Goal: Task Accomplishment & Management: Manage account settings

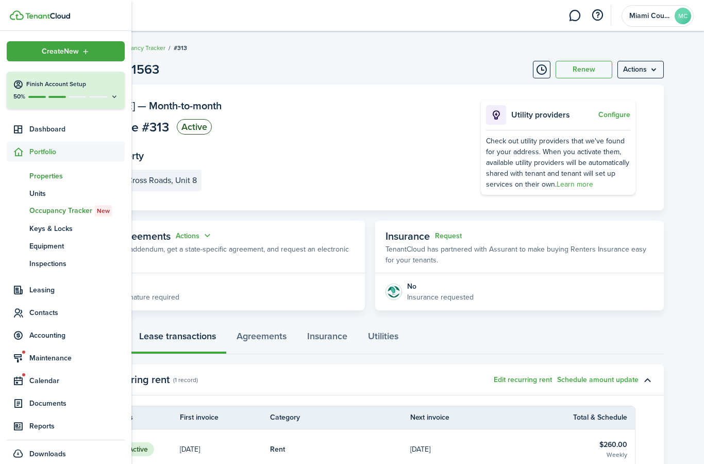
click at [50, 178] on span "Properties" at bounding box center [76, 175] width 95 height 11
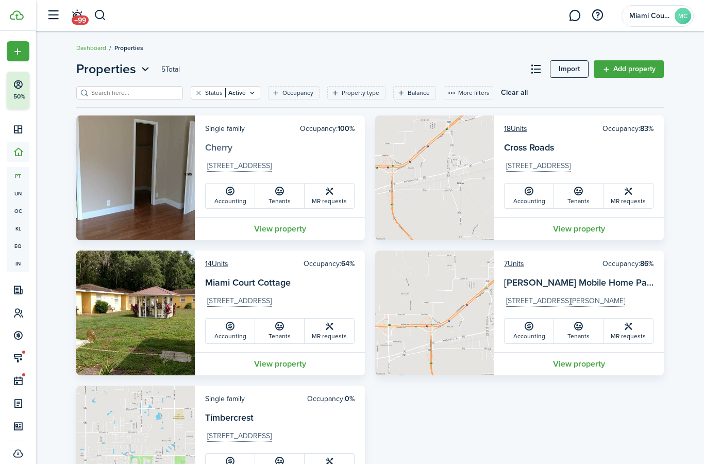
click at [224, 152] on link "Cherry" at bounding box center [218, 147] width 27 height 13
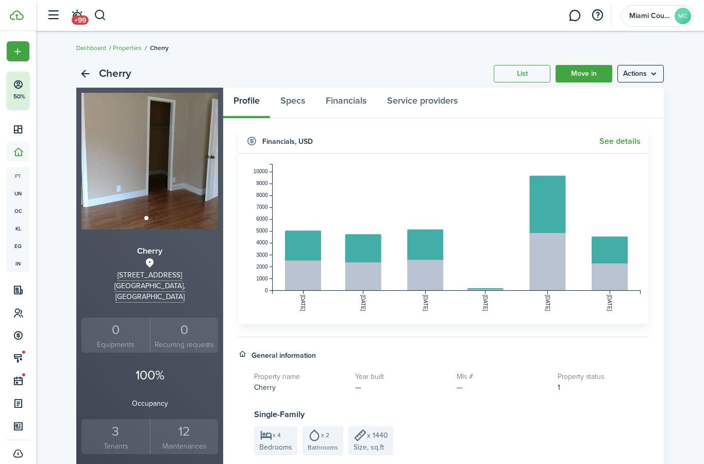
click at [107, 421] on div "3" at bounding box center [115, 431] width 63 height 20
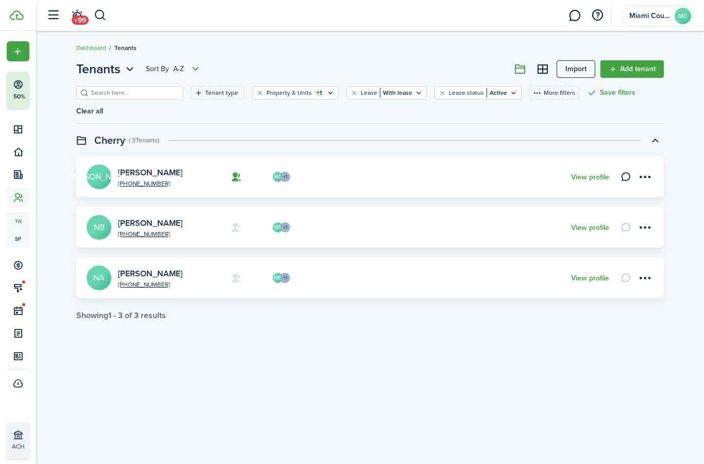
click at [100, 172] on avatar-text "[PERSON_NAME]" at bounding box center [99, 176] width 25 height 25
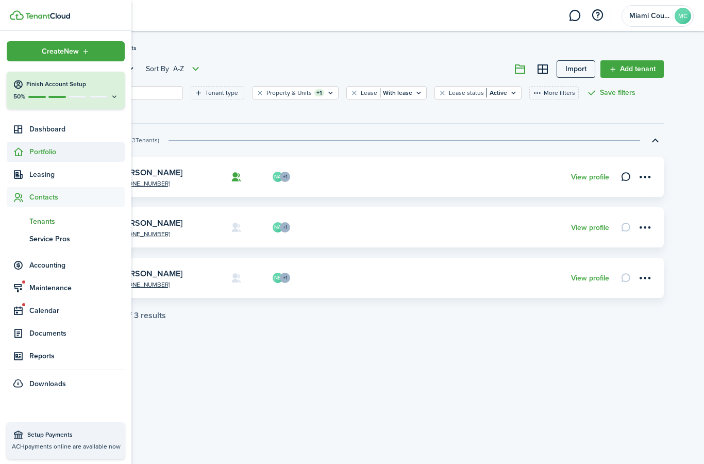
click at [29, 152] on span "Portfolio" at bounding box center [76, 151] width 95 height 11
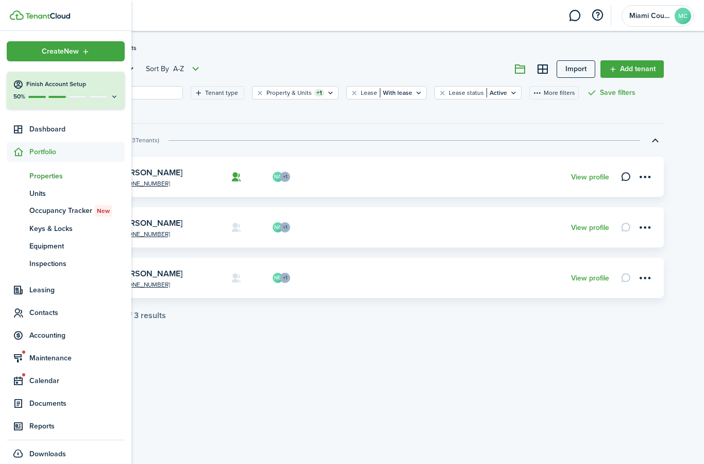
click at [52, 175] on span "Properties" at bounding box center [76, 175] width 95 height 11
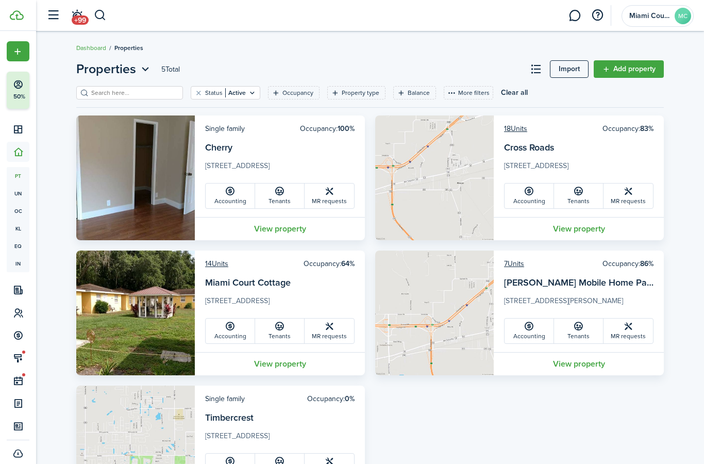
click at [522, 123] on card-additional-info "18 Units Occupancy: 83% Cross Roads [STREET_ADDRESS] Accounting Tenants MR requ…" at bounding box center [578, 165] width 170 height 101
click at [517, 134] on link "18 Units" at bounding box center [515, 128] width 23 height 11
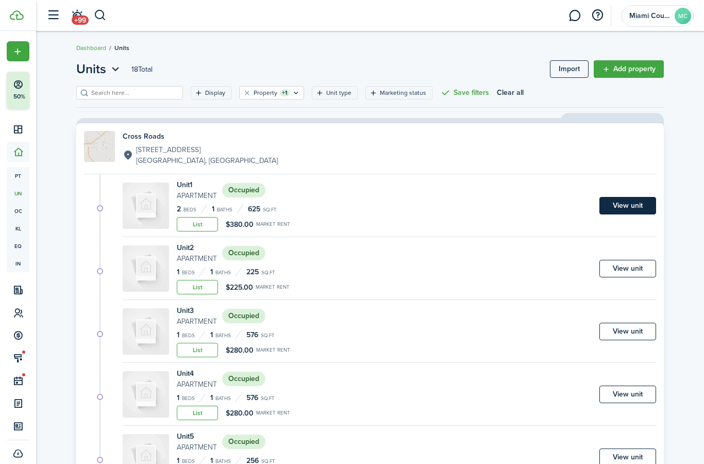
click at [637, 207] on link "View unit" at bounding box center [627, 206] width 57 height 18
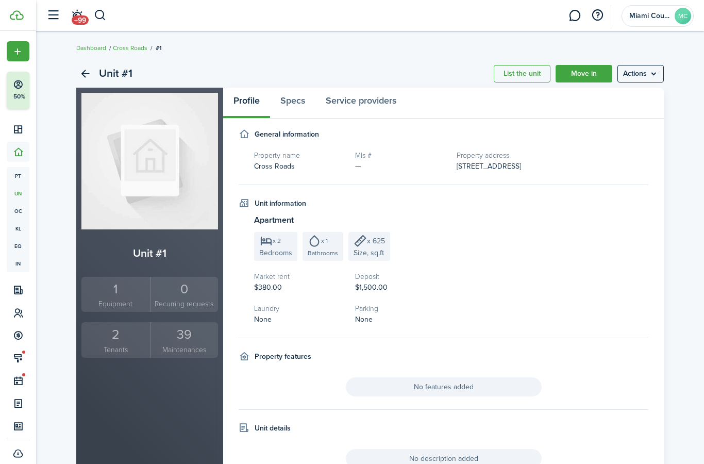
click at [127, 339] on div "2" at bounding box center [115, 334] width 63 height 20
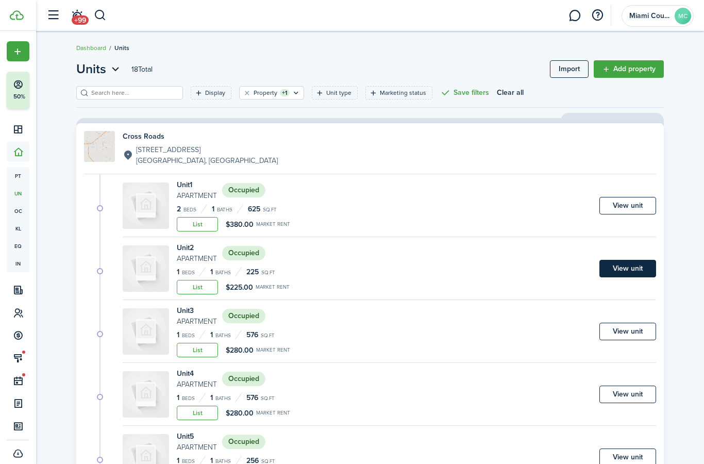
click at [640, 272] on link "View unit" at bounding box center [627, 269] width 57 height 18
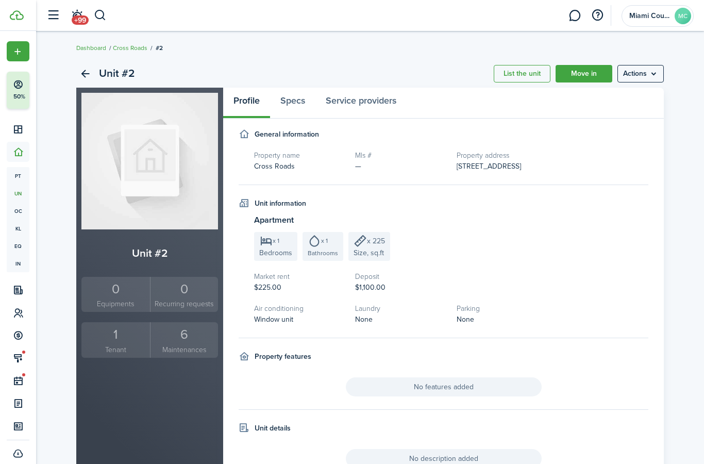
click at [118, 334] on div "1" at bounding box center [115, 334] width 63 height 20
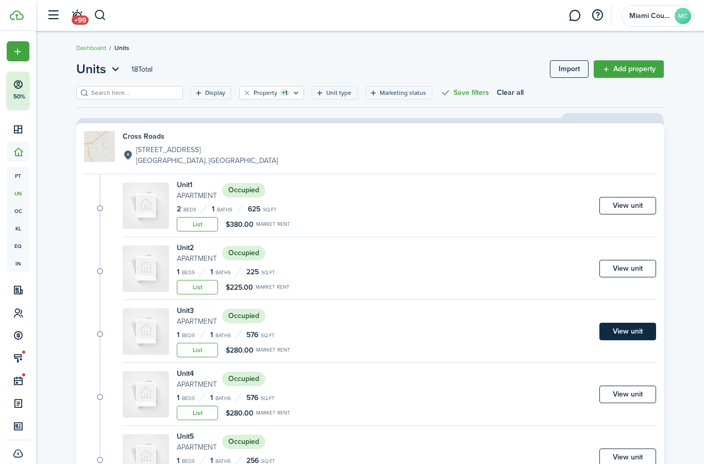
click at [651, 332] on link "View unit" at bounding box center [627, 331] width 57 height 18
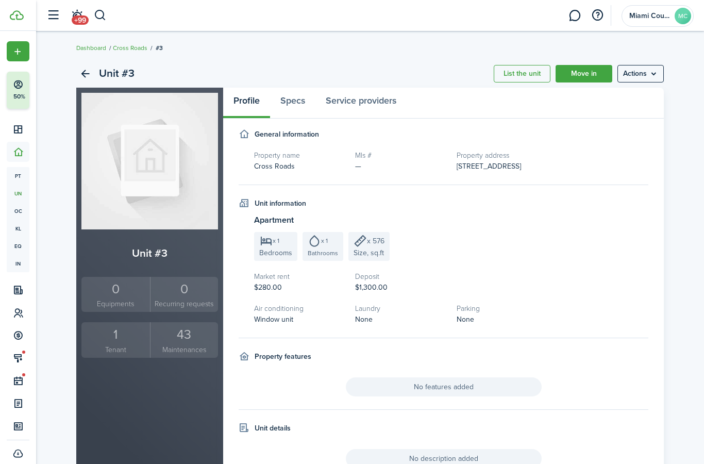
click at [100, 336] on div "1" at bounding box center [115, 334] width 63 height 20
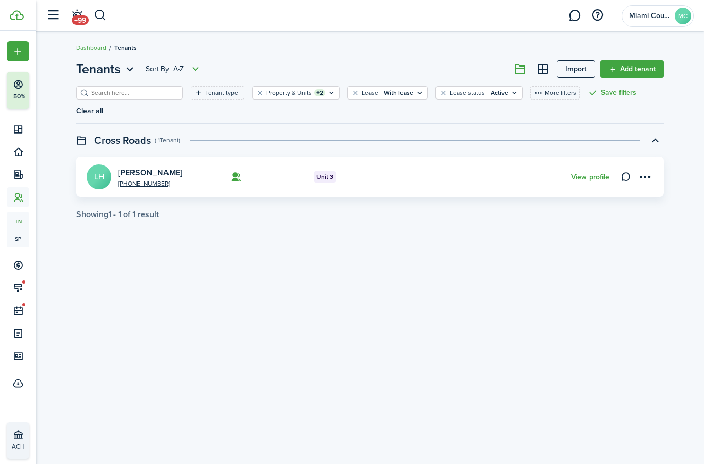
click at [102, 182] on avatar-text "LH" at bounding box center [99, 176] width 25 height 25
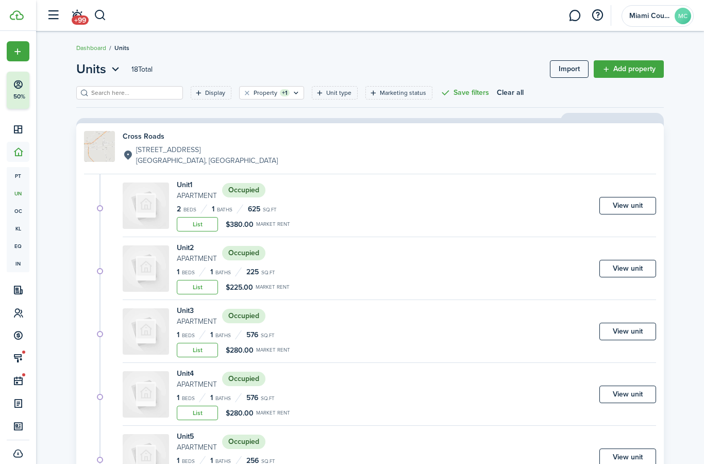
scroll to position [34, 0]
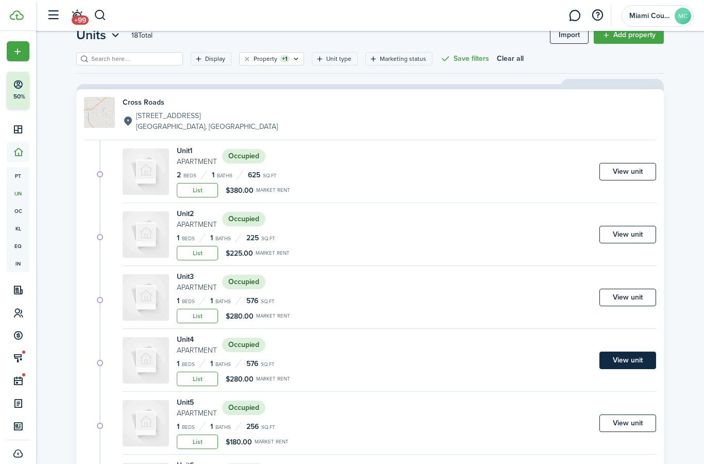
click at [617, 364] on link "View unit" at bounding box center [627, 360] width 57 height 18
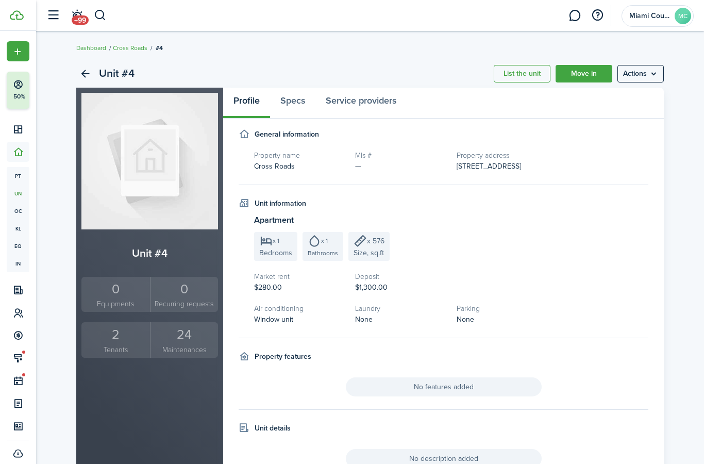
click at [112, 320] on unit-sidebar-summary "Unit #4 0 Equipments 0 Recurring requests 2 Tenants 24 Maintenances" at bounding box center [149, 301] width 136 height 113
click at [119, 344] on small "Tenants" at bounding box center [115, 349] width 63 height 11
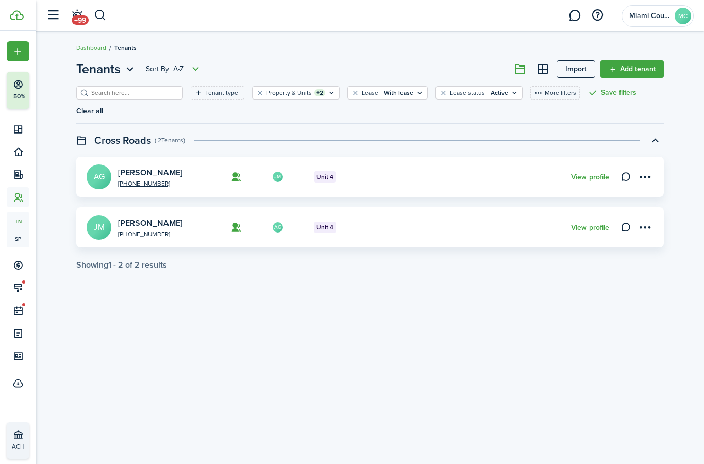
click at [100, 239] on avatar-text "JM" at bounding box center [99, 227] width 25 height 25
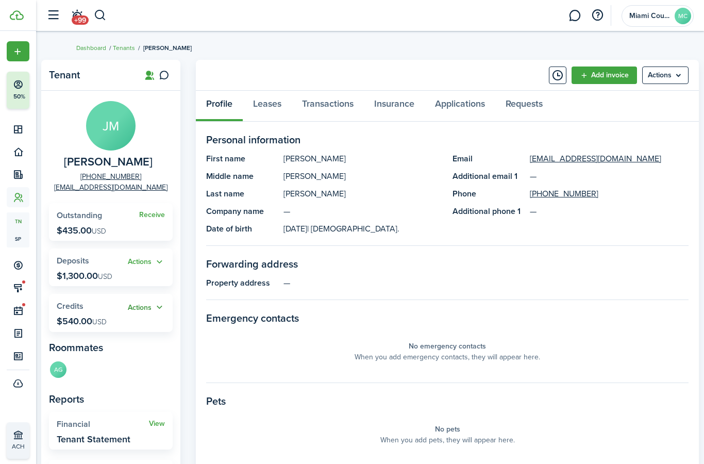
click at [153, 307] on button "Actions" at bounding box center [146, 307] width 37 height 12
click at [328, 109] on link "Transactions" at bounding box center [328, 106] width 72 height 31
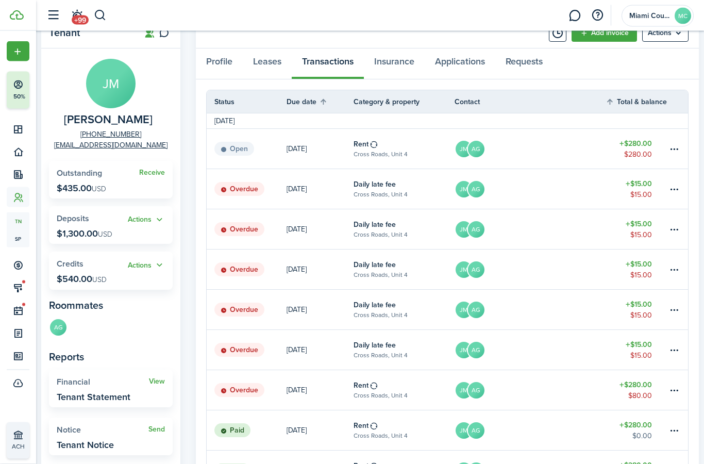
scroll to position [42, 0]
click at [675, 350] on table-menu-btn-icon at bounding box center [674, 350] width 12 height 12
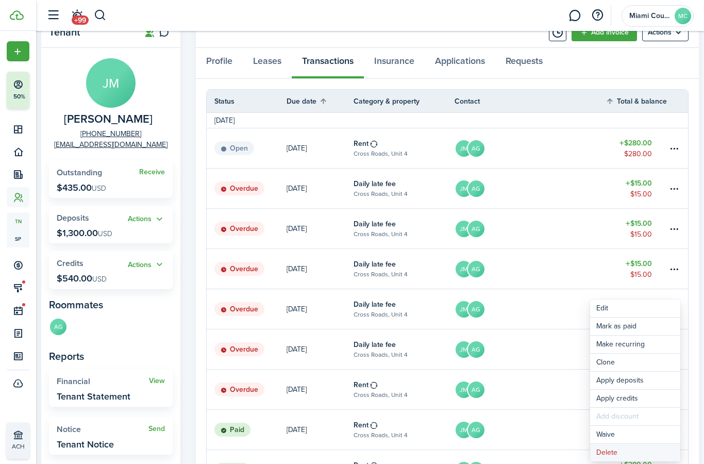
click at [622, 455] on button "Delete" at bounding box center [635, 452] width 90 height 18
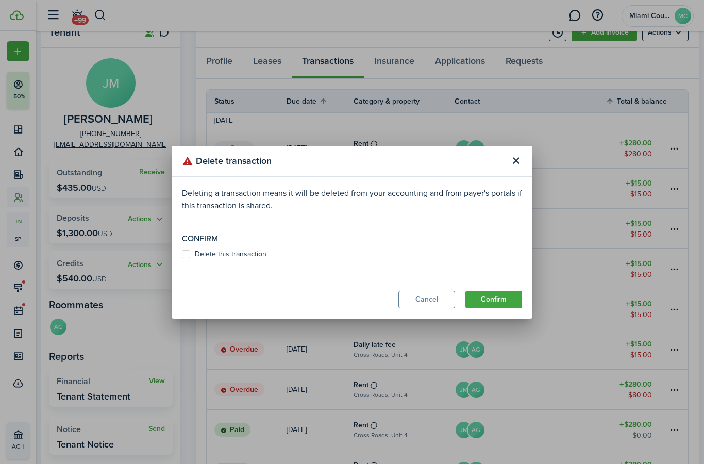
click at [230, 258] on label "Delete this transaction" at bounding box center [224, 254] width 84 height 8
click at [182, 254] on input "Delete this transaction" at bounding box center [181, 253] width 1 height 1
checkbox input "true"
click at [474, 308] on button "Confirm" at bounding box center [493, 299] width 57 height 18
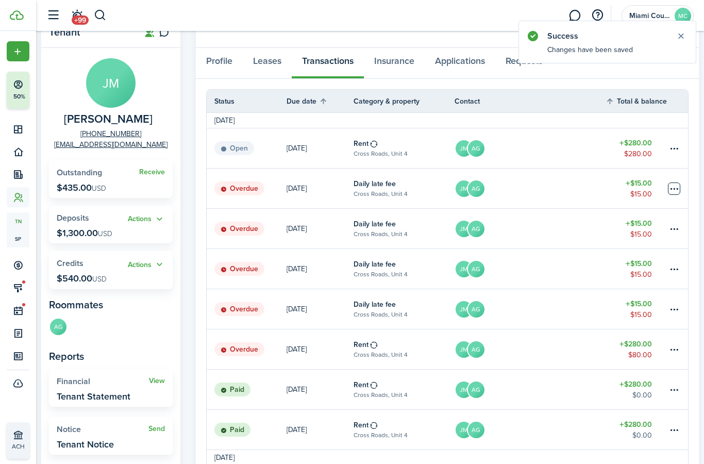
click at [673, 190] on table-menu-btn-icon at bounding box center [674, 188] width 12 height 12
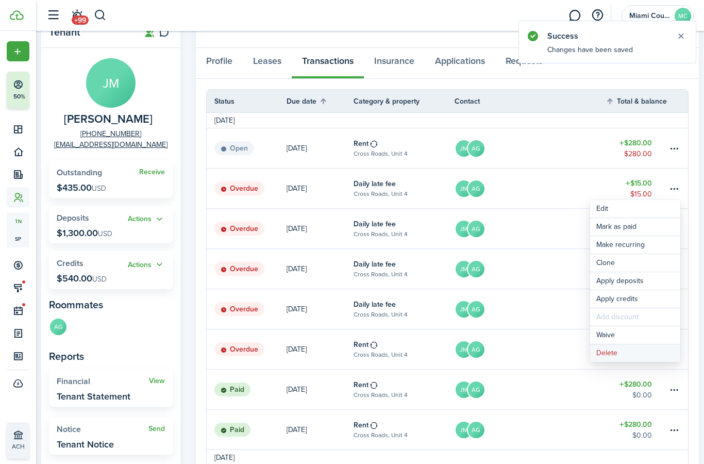
click at [621, 355] on button "Delete" at bounding box center [635, 353] width 90 height 18
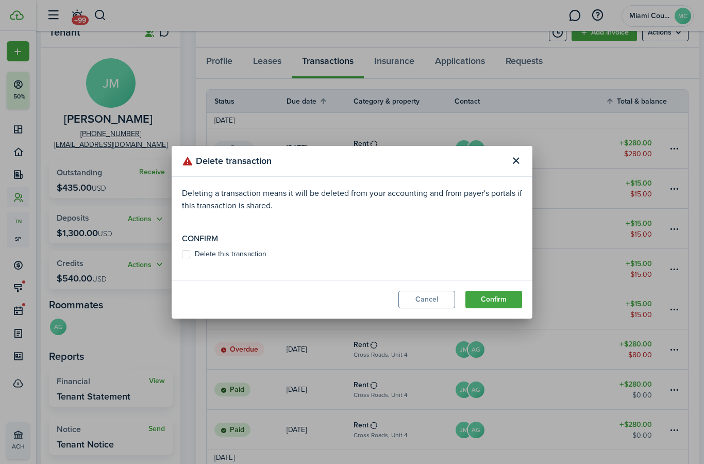
click at [229, 258] on label "Delete this transaction" at bounding box center [224, 254] width 84 height 8
click at [182, 254] on input "Delete this transaction" at bounding box center [181, 253] width 1 height 1
checkbox input "true"
click at [473, 308] on button "Confirm" at bounding box center [493, 299] width 57 height 18
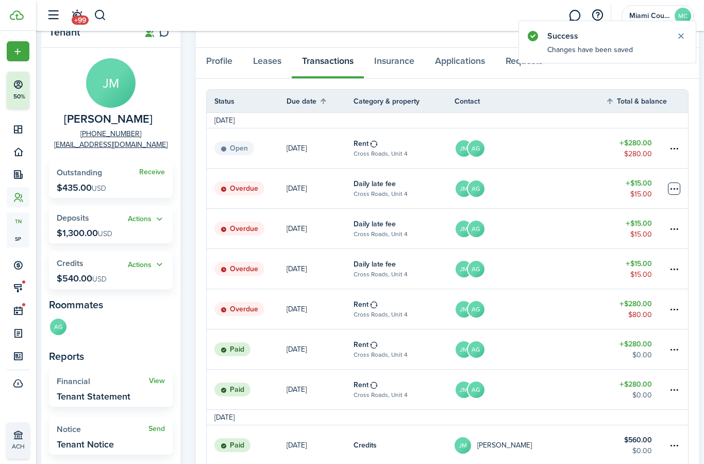
click at [671, 191] on table-menu-btn-icon at bounding box center [674, 188] width 12 height 12
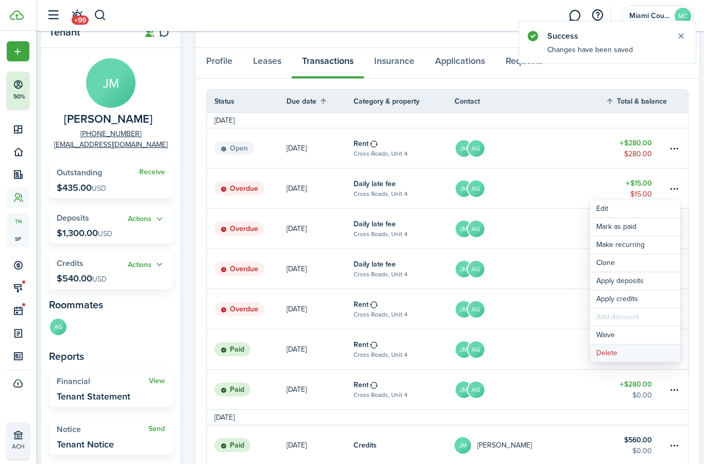
click at [620, 354] on button "Delete" at bounding box center [635, 353] width 90 height 18
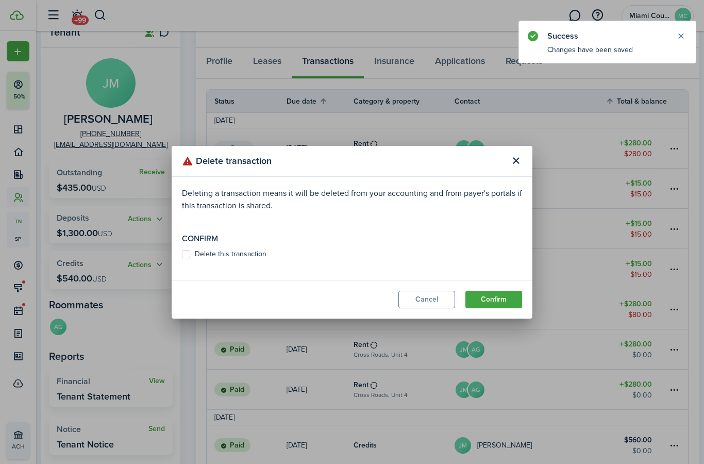
click at [192, 258] on label "Delete this transaction" at bounding box center [224, 254] width 84 height 8
click at [182, 254] on input "Delete this transaction" at bounding box center [181, 253] width 1 height 1
checkbox input "true"
click at [486, 308] on button "Confirm" at bounding box center [493, 299] width 57 height 18
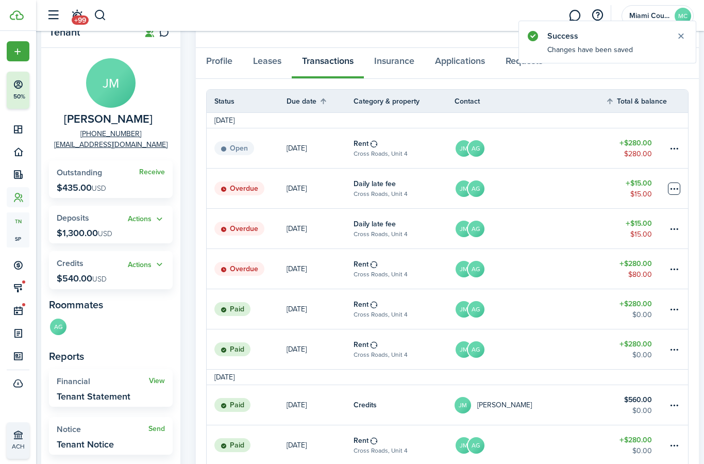
click at [671, 185] on table-menu-btn-icon at bounding box center [674, 188] width 12 height 12
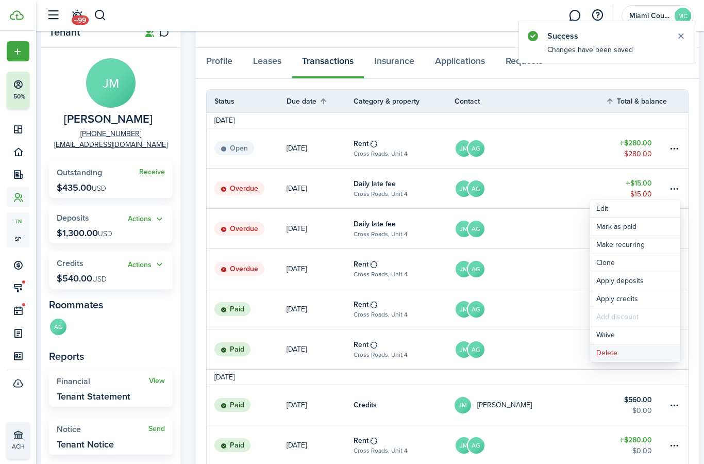
click at [610, 355] on button "Delete" at bounding box center [635, 353] width 90 height 18
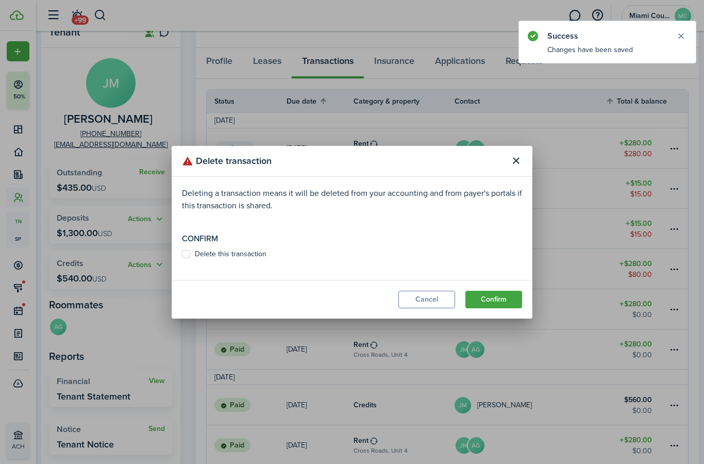
click at [197, 258] on label "Delete this transaction" at bounding box center [224, 254] width 84 height 8
click at [182, 254] on input "Delete this transaction" at bounding box center [181, 253] width 1 height 1
checkbox input "true"
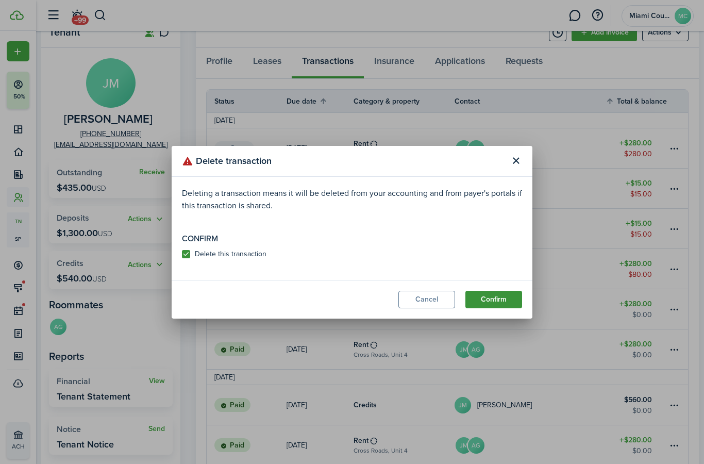
click at [485, 308] on button "Confirm" at bounding box center [493, 299] width 57 height 18
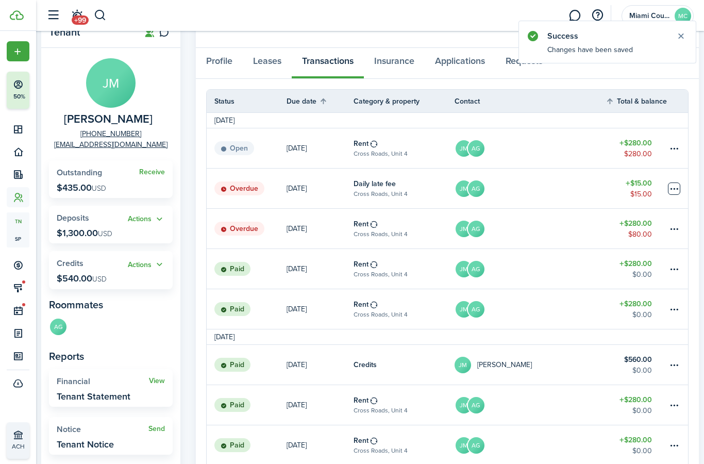
click at [676, 189] on table-menu-btn-icon at bounding box center [674, 188] width 12 height 12
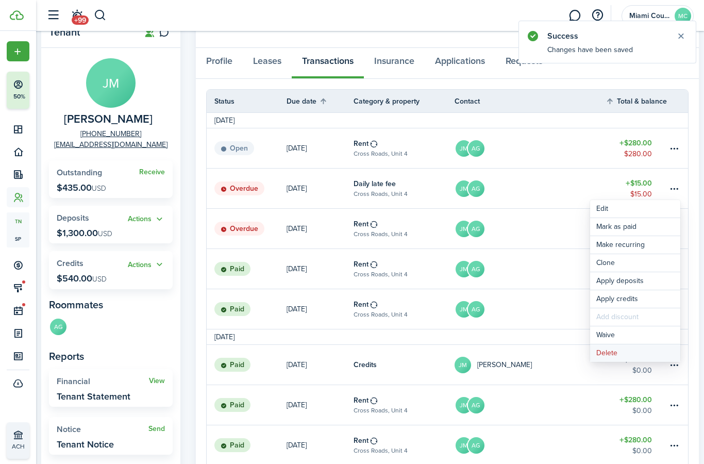
click at [612, 353] on button "Delete" at bounding box center [635, 353] width 90 height 18
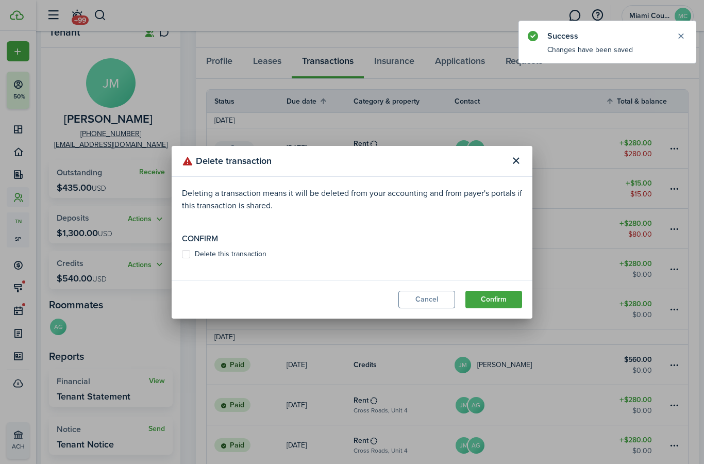
click at [242, 258] on label "Delete this transaction" at bounding box center [224, 254] width 84 height 8
click at [182, 254] on input "Delete this transaction" at bounding box center [181, 253] width 1 height 1
checkbox input "true"
click at [485, 308] on button "Confirm" at bounding box center [493, 299] width 57 height 18
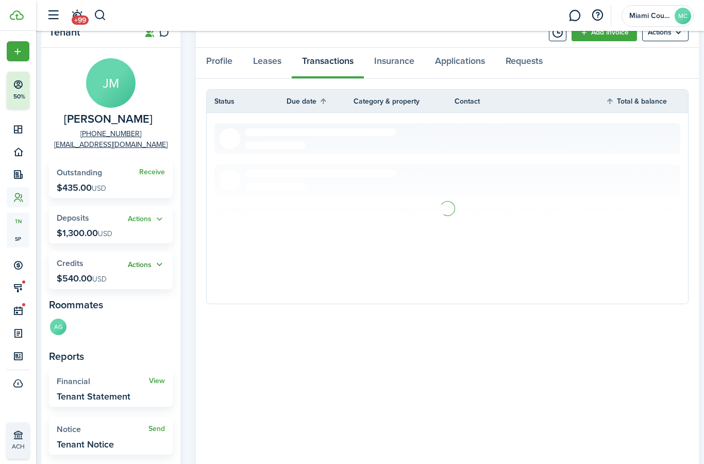
click at [140, 259] on button "Actions" at bounding box center [146, 265] width 37 height 12
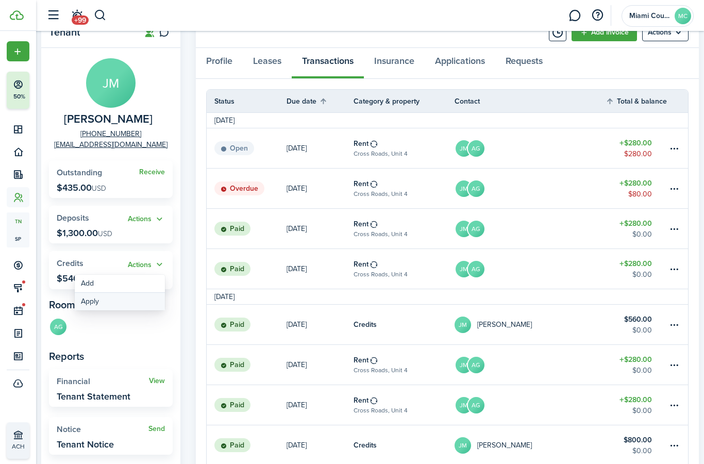
click at [144, 304] on link "Apply" at bounding box center [120, 302] width 90 height 18
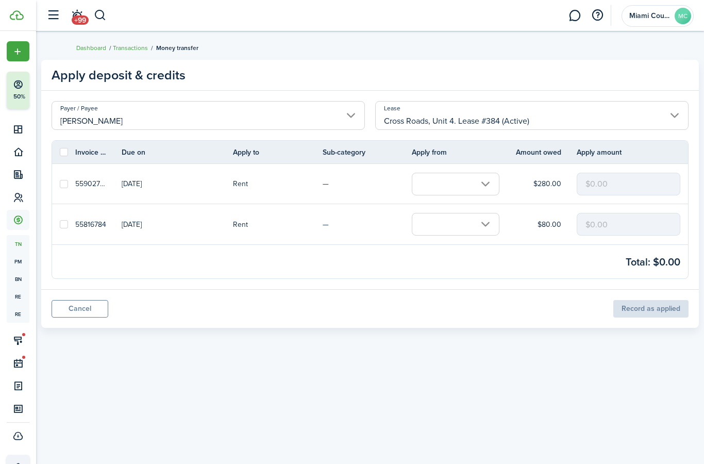
click at [455, 231] on input "text" at bounding box center [456, 224] width 88 height 23
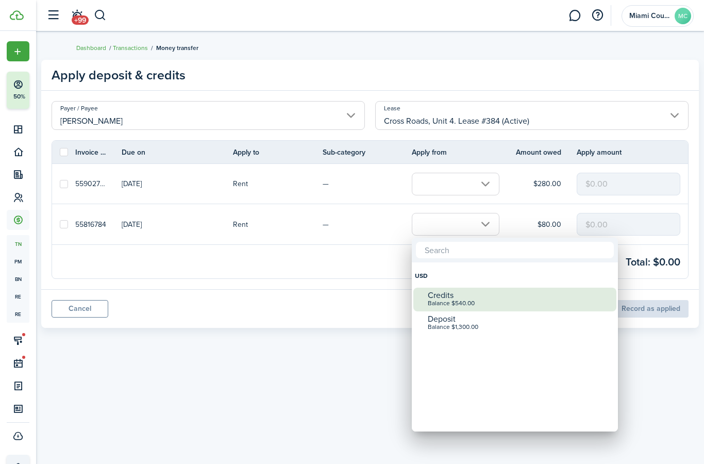
click at [453, 298] on div "Credits" at bounding box center [519, 294] width 182 height 9
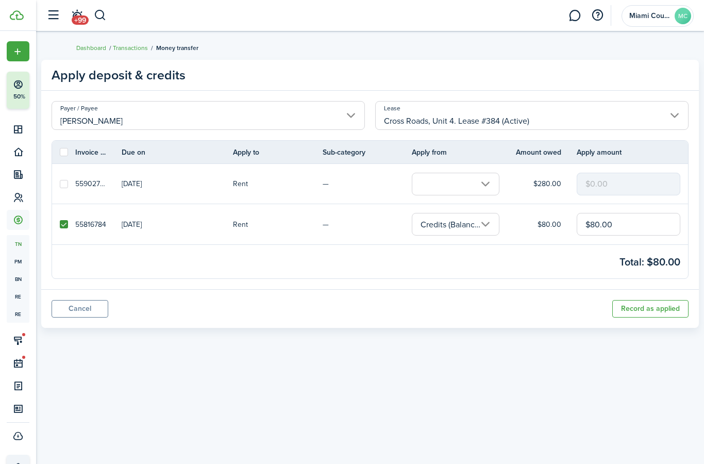
click at [442, 183] on input "text" at bounding box center [456, 184] width 88 height 23
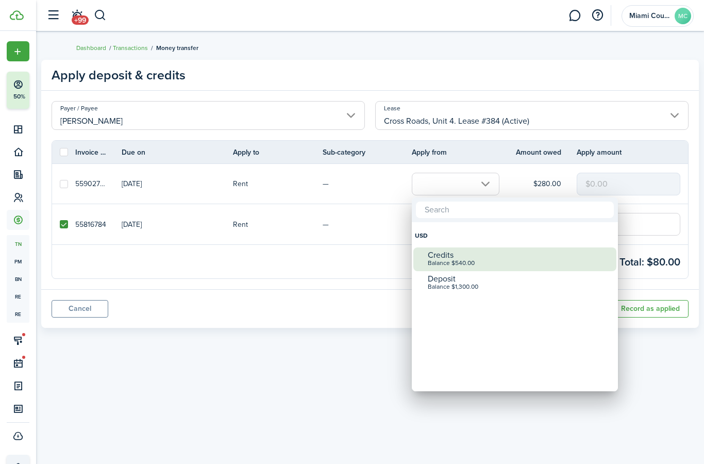
click at [472, 251] on div "Credits" at bounding box center [519, 254] width 182 height 9
checkbox input "true"
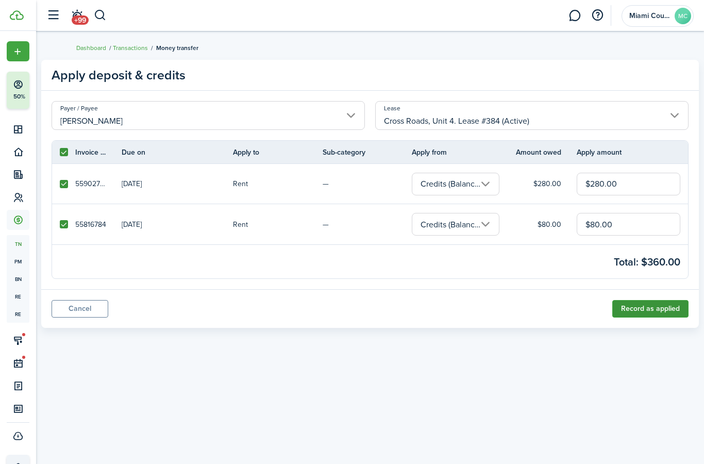
click at [666, 309] on button "Record as applied" at bounding box center [650, 309] width 76 height 18
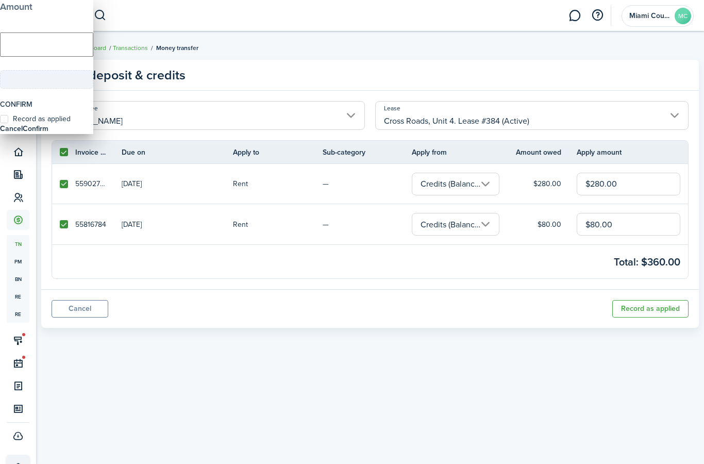
checkbox input "false"
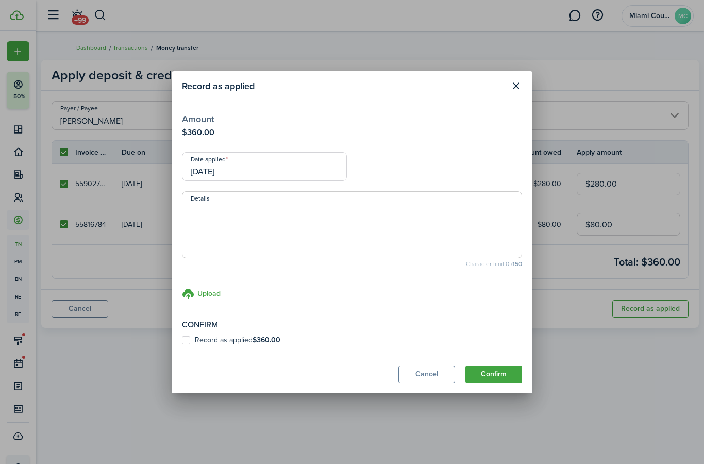
click at [416, 236] on textarea "Details" at bounding box center [351, 227] width 339 height 49
type textarea "Credits Applied BD"
click at [253, 340] on b "$360.00" at bounding box center [266, 339] width 28 height 11
click at [182, 340] on input "Record as applied $360.00" at bounding box center [181, 339] width 1 height 1
checkbox input "true"
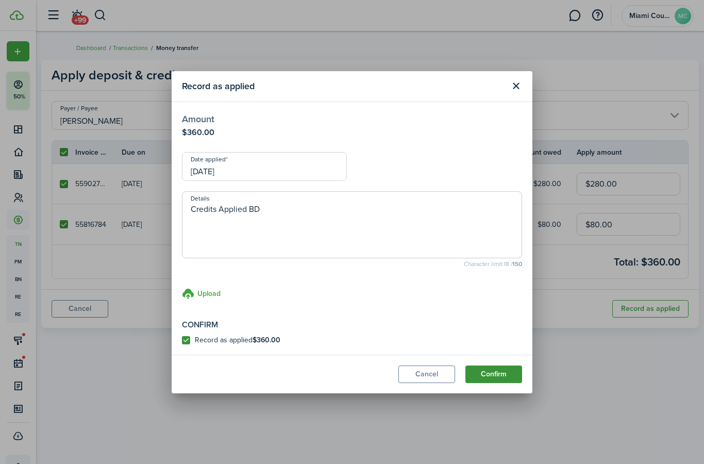
click at [497, 375] on button "Confirm" at bounding box center [493, 374] width 57 height 18
